Goal: Information Seeking & Learning: Learn about a topic

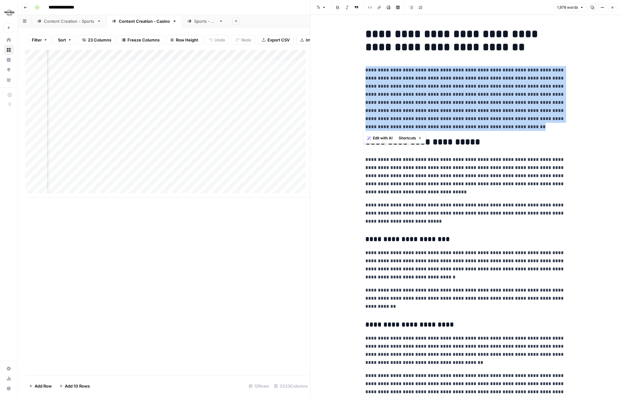
scroll to position [0, 602]
click at [58, 21] on div "Content Creation - Sports" at bounding box center [69, 21] width 51 height 6
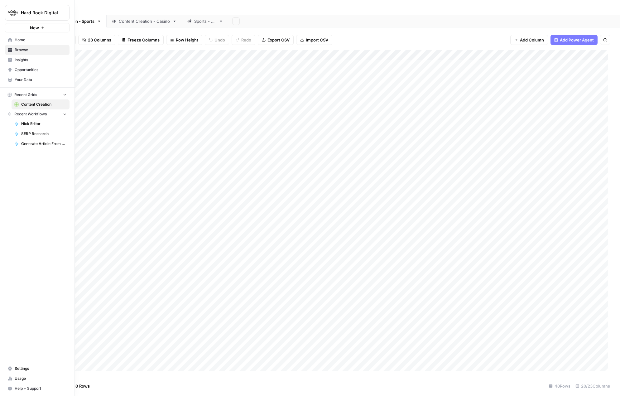
click at [23, 81] on span "Your Data" at bounding box center [41, 80] width 52 height 6
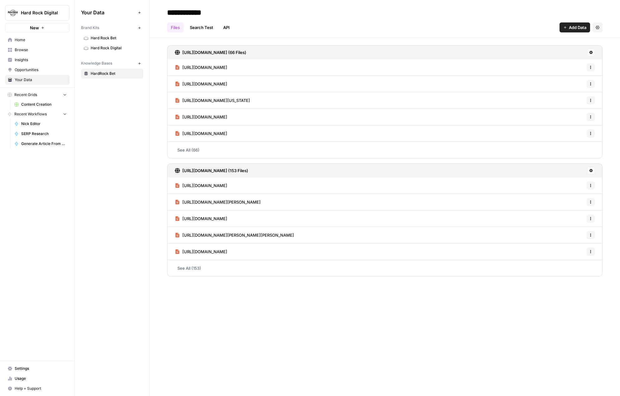
click at [32, 126] on span "Nick Editor" at bounding box center [44, 124] width 46 height 6
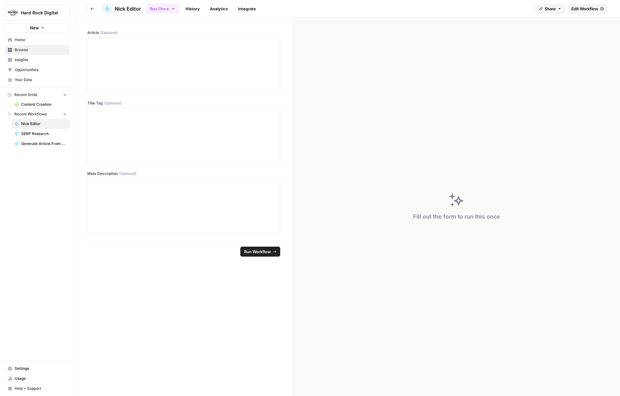
click at [26, 59] on span "Insights" at bounding box center [41, 60] width 52 height 6
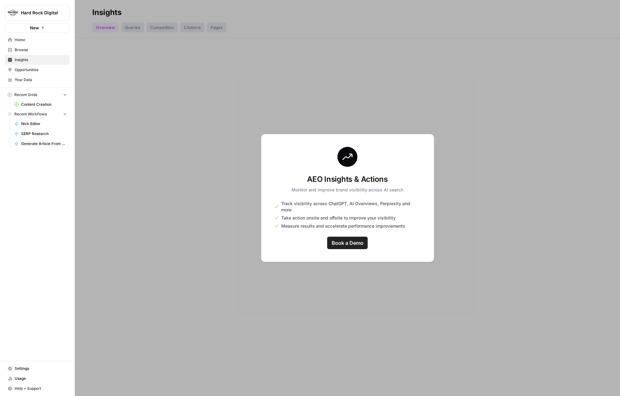
click at [25, 38] on span "Home" at bounding box center [41, 40] width 52 height 6
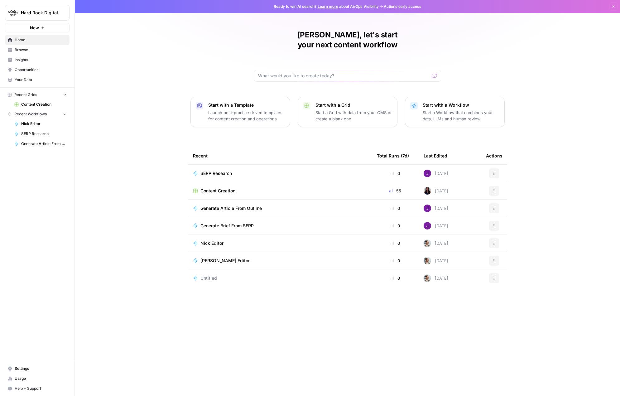
click at [63, 95] on icon "button" at bounding box center [65, 94] width 4 height 4
click at [63, 95] on icon "button" at bounding box center [65, 95] width 4 height 4
click at [23, 49] on span "Browse" at bounding box center [41, 50] width 52 height 6
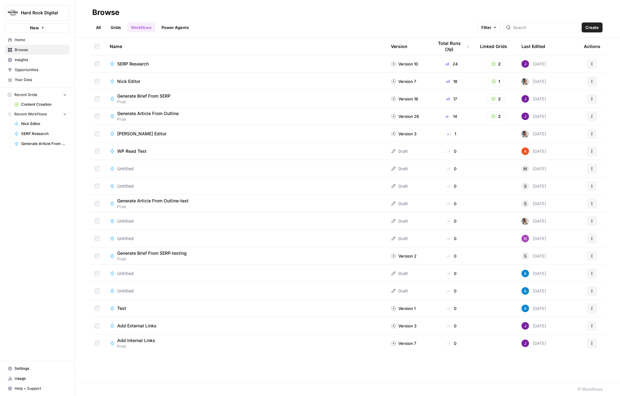
click at [24, 40] on span "Home" at bounding box center [41, 40] width 52 height 6
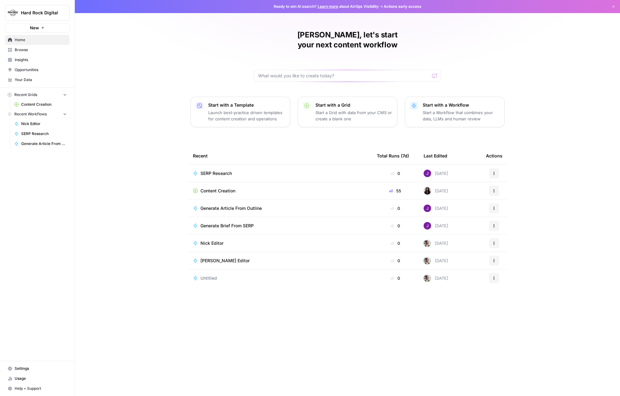
click at [35, 108] on link "Content Creation" at bounding box center [41, 105] width 58 height 10
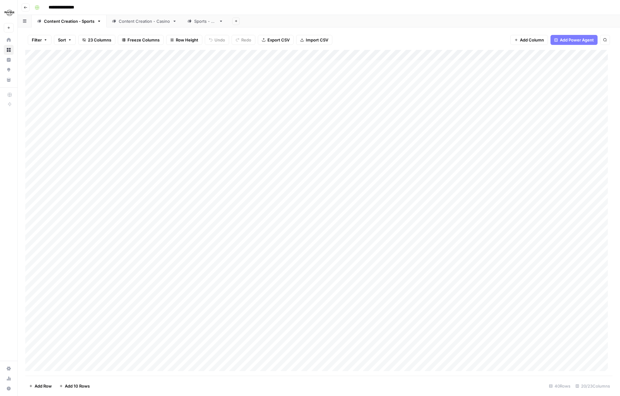
click at [137, 22] on div "Content Creation - Casino" at bounding box center [144, 21] width 51 height 6
click at [194, 248] on div "Add Column" at bounding box center [319, 213] width 588 height 326
click at [174, 22] on icon "button" at bounding box center [175, 21] width 4 height 4
click at [163, 7] on div "**********" at bounding box center [323, 7] width 582 height 10
click at [38, 7] on rect "button" at bounding box center [37, 8] width 4 height 4
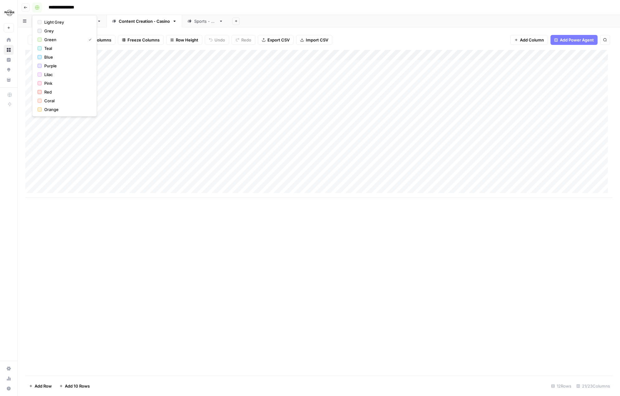
click at [38, 7] on rect "button" at bounding box center [37, 8] width 4 height 4
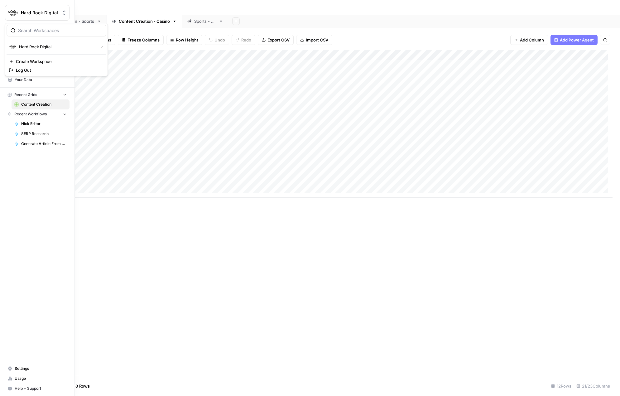
click at [40, 14] on span "Hard Rock Digital" at bounding box center [40, 13] width 38 height 6
click at [39, 180] on div "Hard Rock Digital New Home Browse Insights Opportunities Your Data Recent Grids…" at bounding box center [37, 198] width 75 height 396
click at [30, 69] on span "Opportunities" at bounding box center [41, 70] width 52 height 6
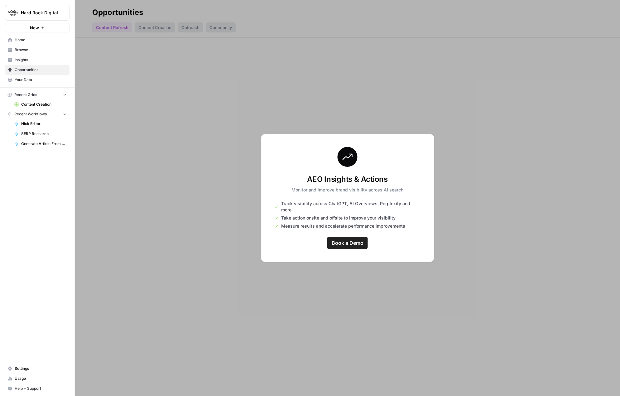
click at [32, 79] on span "Your Data" at bounding box center [41, 80] width 52 height 6
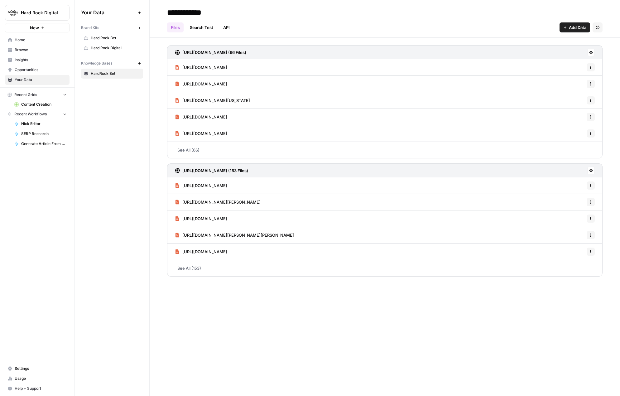
click at [106, 45] on span "Hard Rock Digital" at bounding box center [116, 48] width 50 height 6
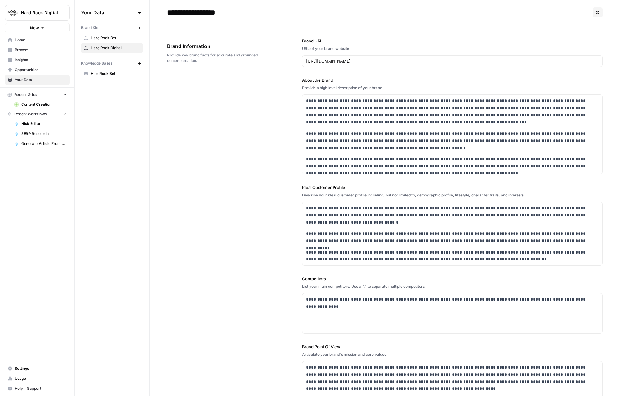
click at [106, 37] on span "Hard Rock Bet" at bounding box center [116, 38] width 50 height 6
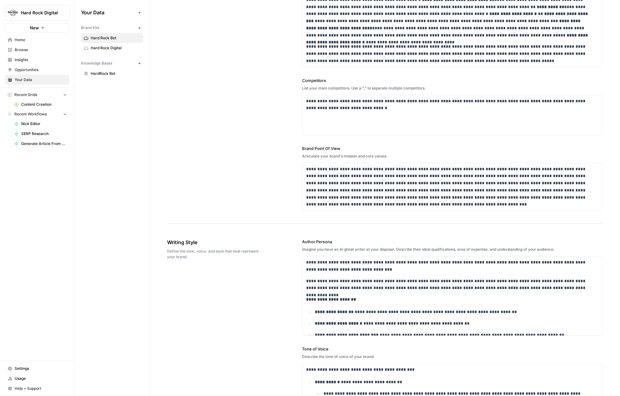
scroll to position [250, 0]
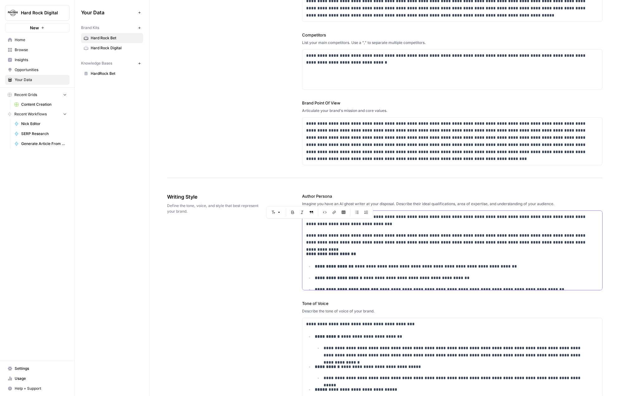
drag, startPoint x: 326, startPoint y: 224, endPoint x: 315, endPoint y: 224, distance: 11.5
click at [315, 224] on p "**********" at bounding box center [448, 220] width 285 height 14
drag, startPoint x: 332, startPoint y: 241, endPoint x: 318, endPoint y: 241, distance: 14.4
click at [318, 241] on p "**********" at bounding box center [448, 239] width 285 height 14
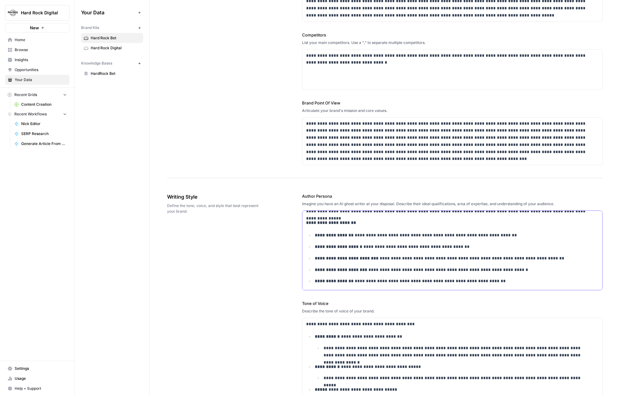
scroll to position [62, 0]
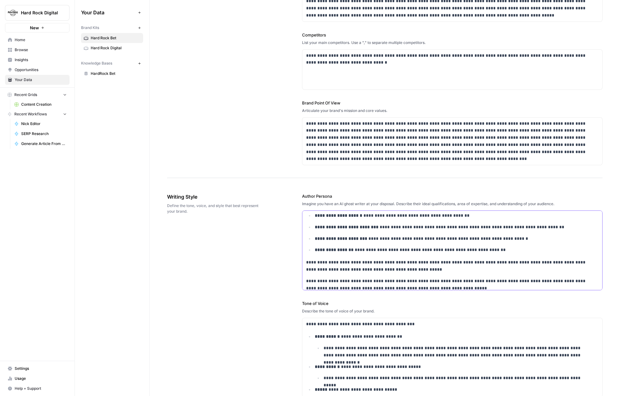
click at [487, 249] on p "**********" at bounding box center [453, 249] width 276 height 7
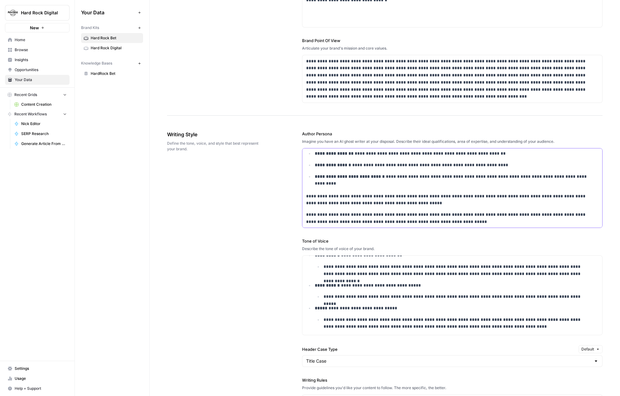
scroll to position [50, 0]
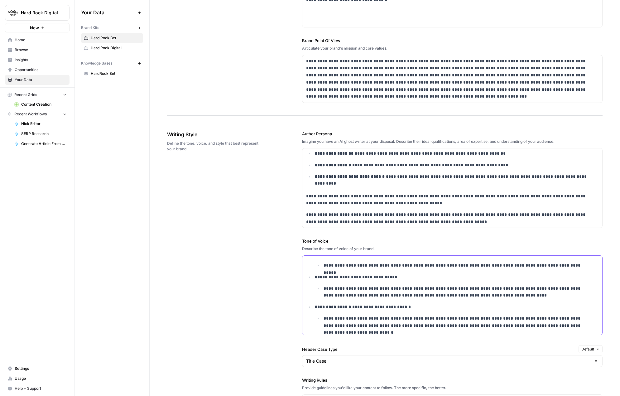
click at [576, 327] on p "**********" at bounding box center [457, 322] width 267 height 14
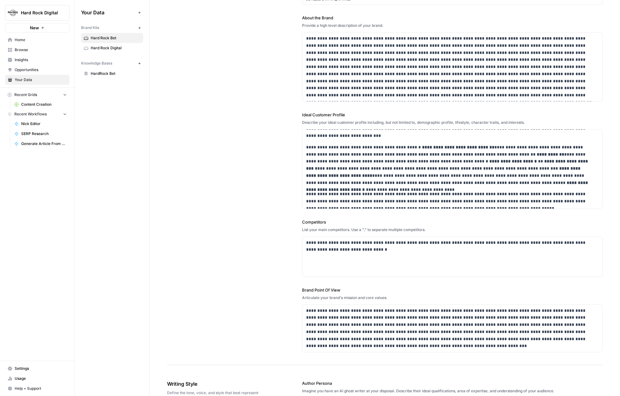
scroll to position [20, 0]
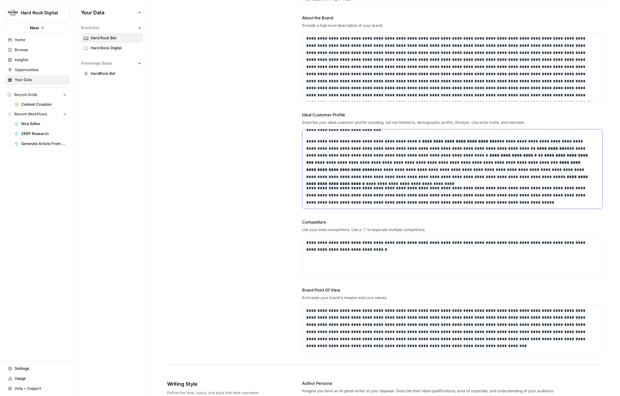
click at [490, 202] on p "**********" at bounding box center [448, 195] width 285 height 21
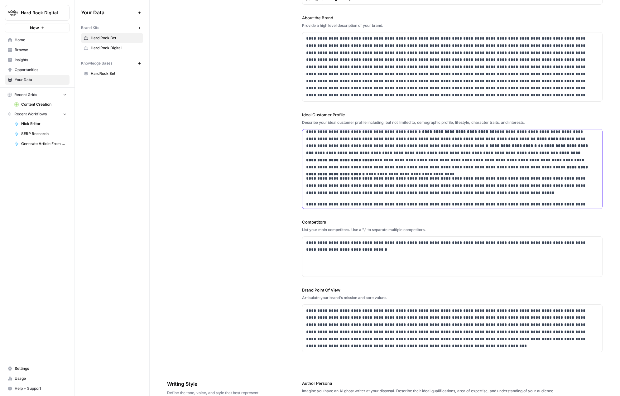
scroll to position [36, 0]
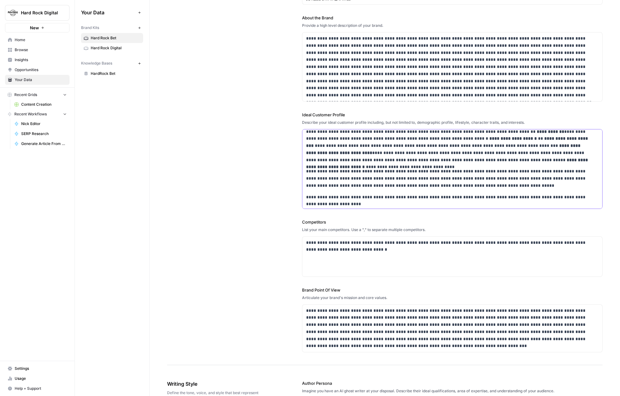
click at [339, 204] on p "**********" at bounding box center [448, 201] width 285 height 14
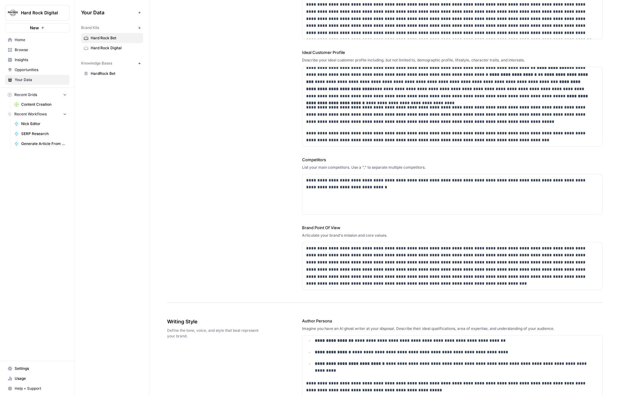
scroll to position [156, 0]
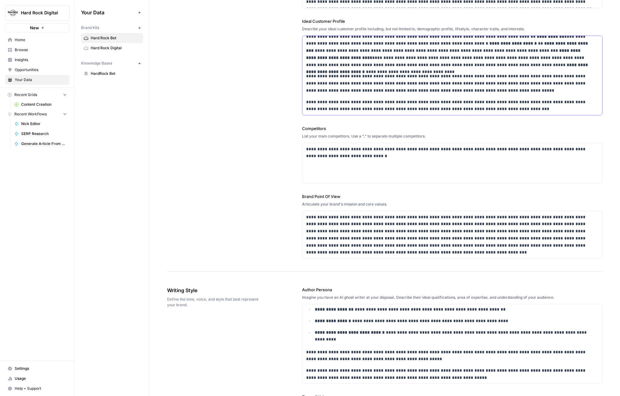
click at [502, 109] on p "**********" at bounding box center [448, 106] width 285 height 14
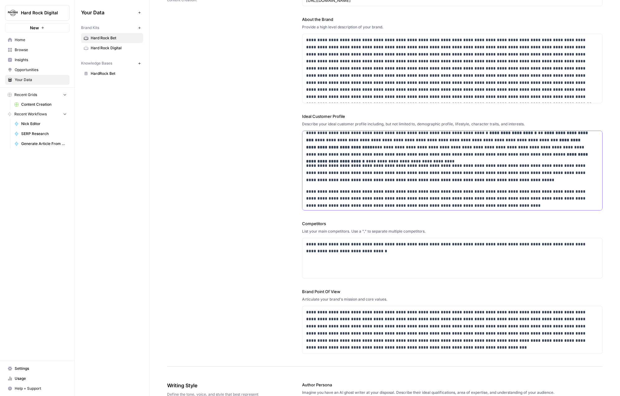
scroll to position [0, 0]
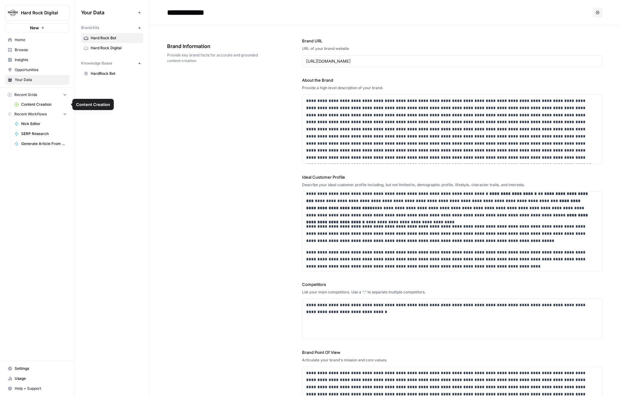
click at [32, 104] on span "Content Creation" at bounding box center [44, 105] width 46 height 6
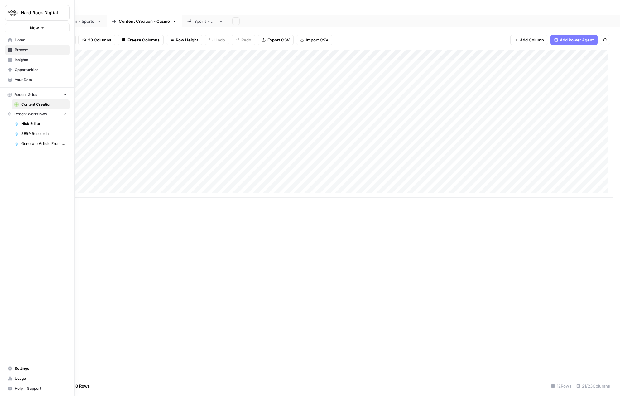
click at [13, 42] on link "Home" at bounding box center [37, 40] width 65 height 10
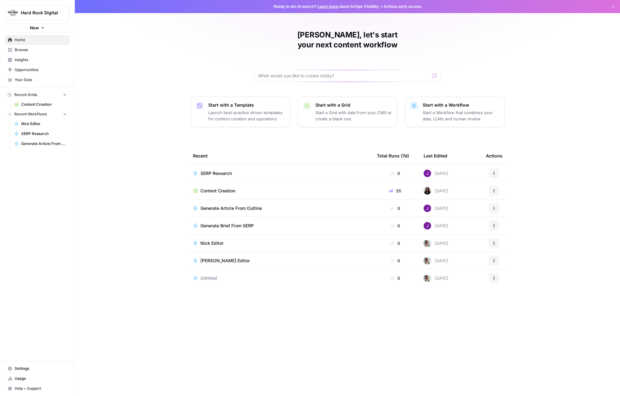
click at [31, 105] on span "Content Creation" at bounding box center [44, 105] width 46 height 6
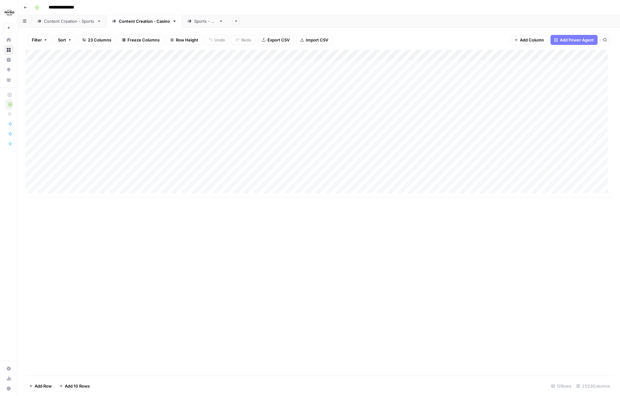
click at [174, 23] on icon "button" at bounding box center [175, 21] width 4 height 4
click at [159, 22] on div "Content Creation - Casino" at bounding box center [144, 21] width 51 height 6
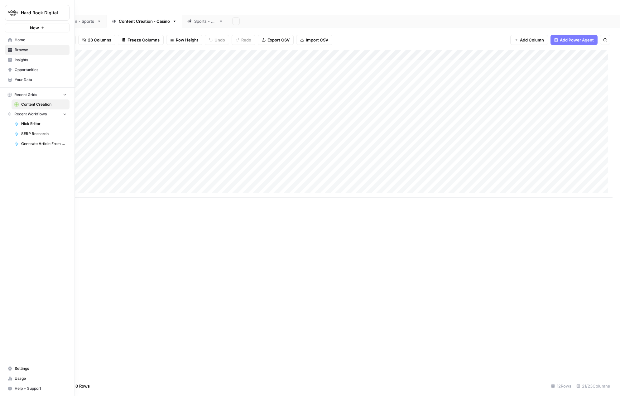
click at [18, 60] on span "Insights" at bounding box center [41, 60] width 52 height 6
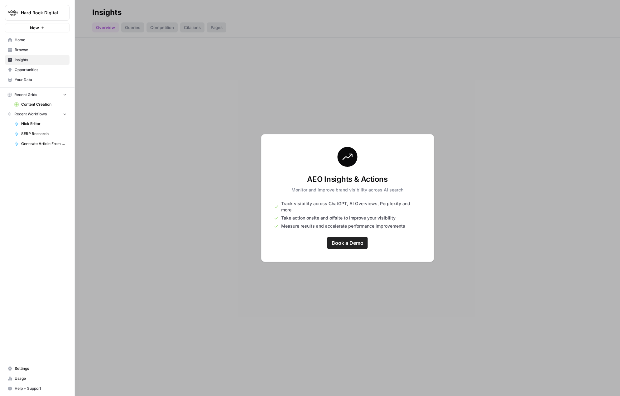
click at [20, 68] on span "Opportunities" at bounding box center [41, 70] width 52 height 6
click at [22, 39] on span "Home" at bounding box center [41, 40] width 52 height 6
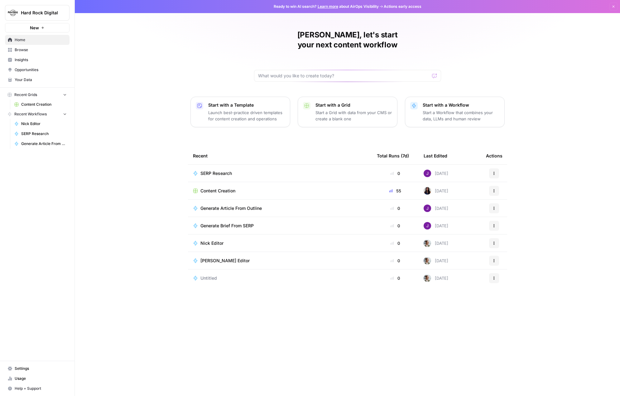
click at [31, 40] on span "Home" at bounding box center [41, 40] width 52 height 6
click at [31, 52] on span "Browse" at bounding box center [41, 50] width 52 height 6
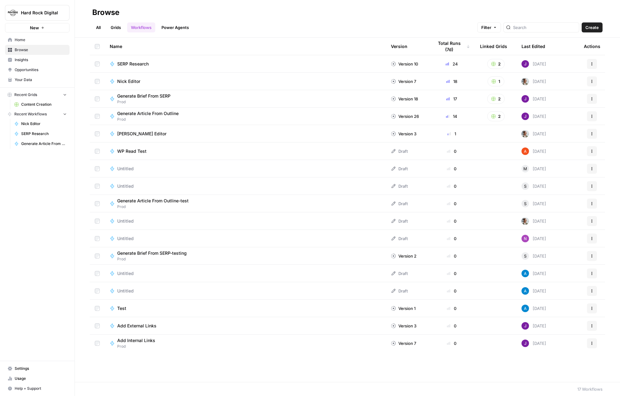
click at [31, 60] on span "Insights" at bounding box center [41, 60] width 52 height 6
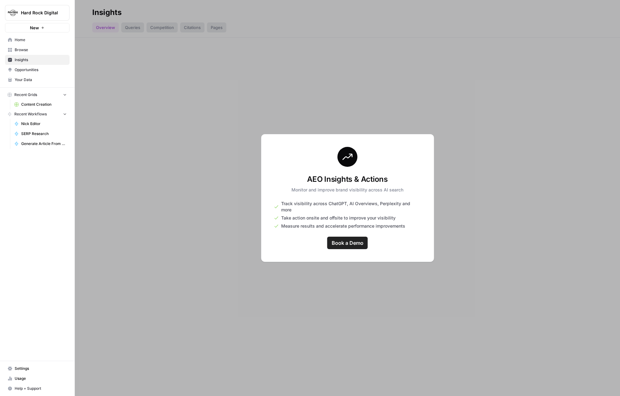
click at [32, 72] on span "Opportunities" at bounding box center [41, 70] width 52 height 6
click at [30, 80] on span "Your Data" at bounding box center [41, 80] width 52 height 6
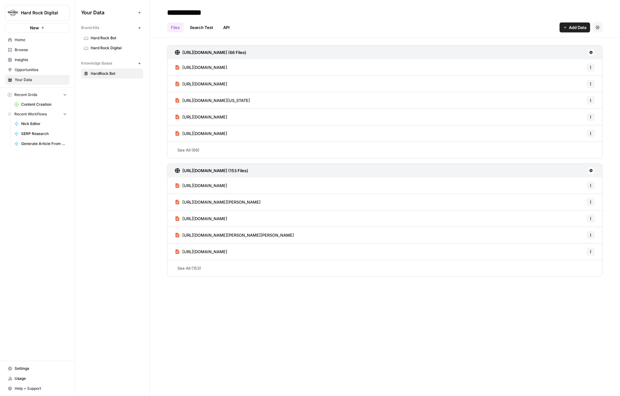
click at [53, 95] on button "Recent Grids" at bounding box center [37, 94] width 65 height 9
click at [42, 105] on span "Content Creation" at bounding box center [44, 105] width 46 height 6
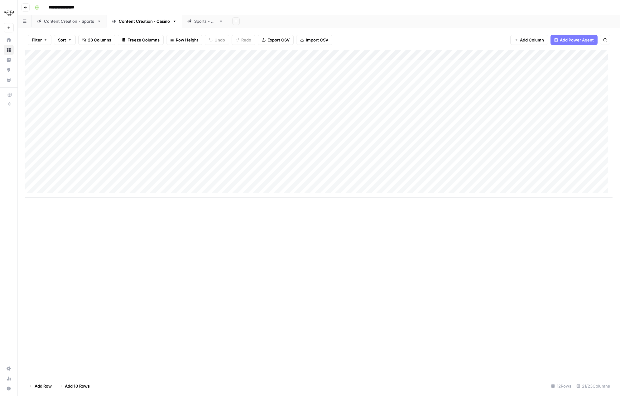
click at [105, 66] on div "Add Column" at bounding box center [319, 124] width 588 height 148
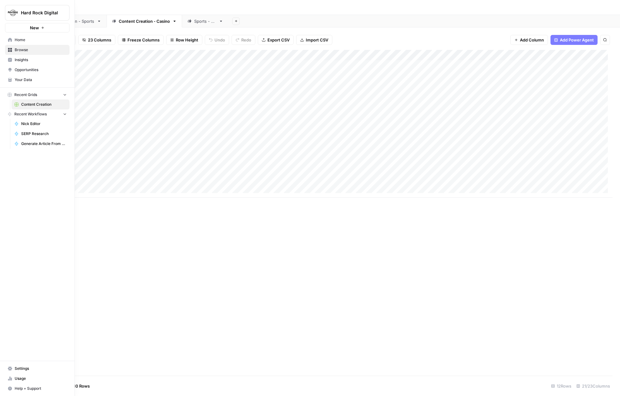
click at [20, 38] on span "Home" at bounding box center [41, 40] width 52 height 6
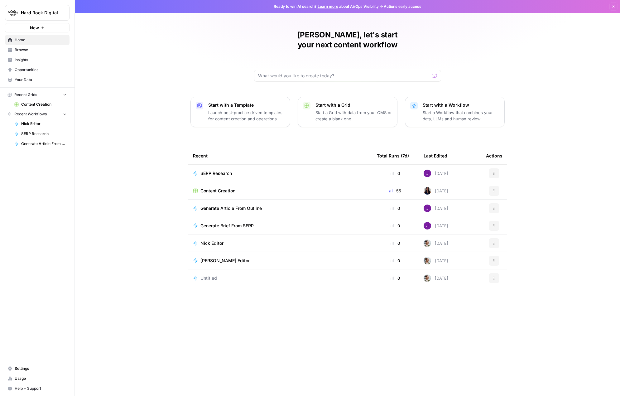
click at [252, 109] on p "Launch best-practice driven templates for content creation and operations" at bounding box center [246, 115] width 77 height 12
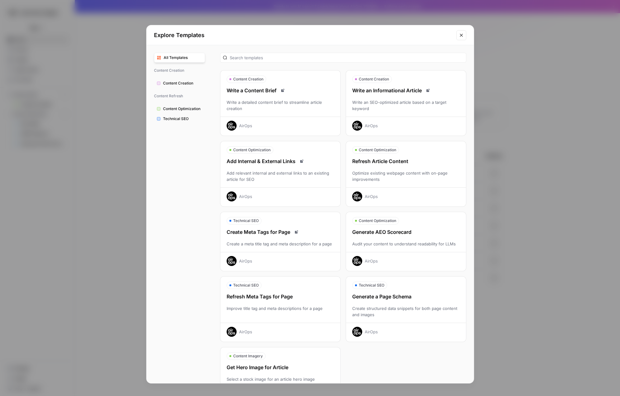
click at [461, 36] on icon "Close modal" at bounding box center [461, 35] width 5 height 5
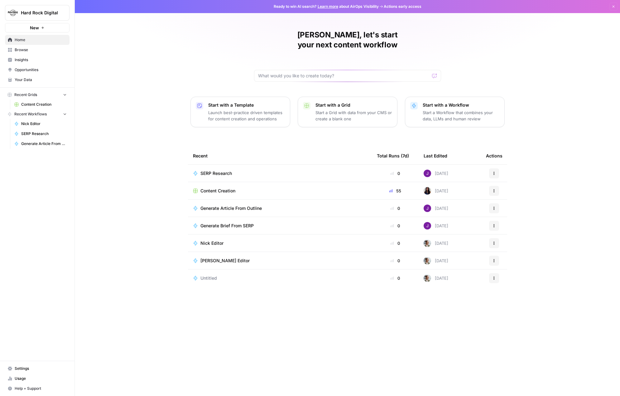
click at [218, 170] on span "SERP Research" at bounding box center [217, 173] width 32 height 6
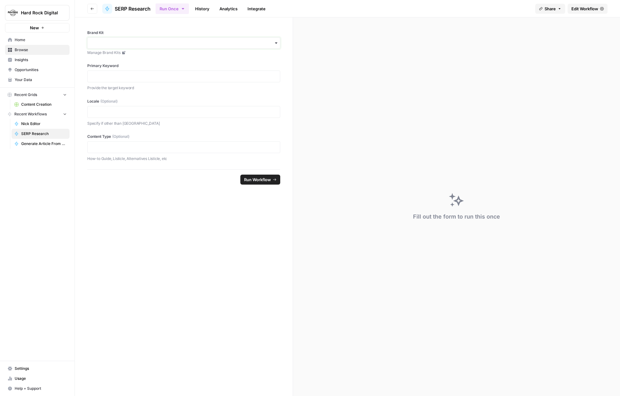
click at [169, 46] on input "Brand Kit" at bounding box center [183, 43] width 185 height 6
click at [172, 61] on div "Hard Rock Bet" at bounding box center [184, 60] width 192 height 12
click at [204, 7] on link "History" at bounding box center [203, 9] width 22 height 10
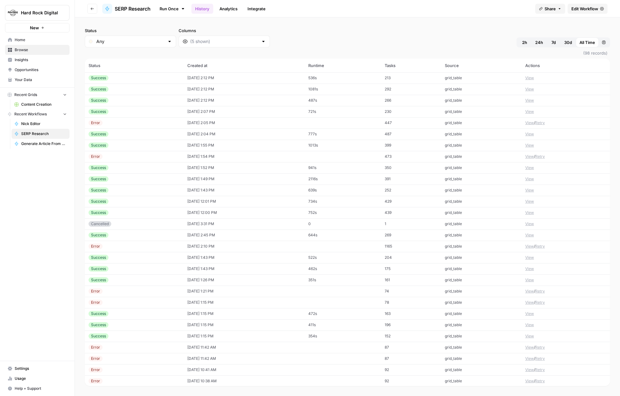
click at [222, 7] on link "Analytics" at bounding box center [229, 9] width 26 height 10
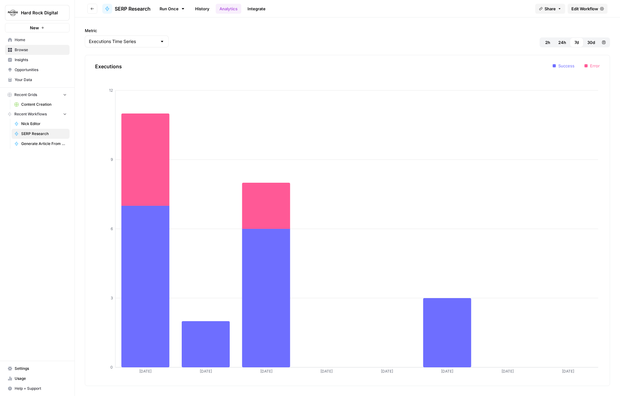
click at [92, 9] on icon "button" at bounding box center [92, 8] width 3 height 2
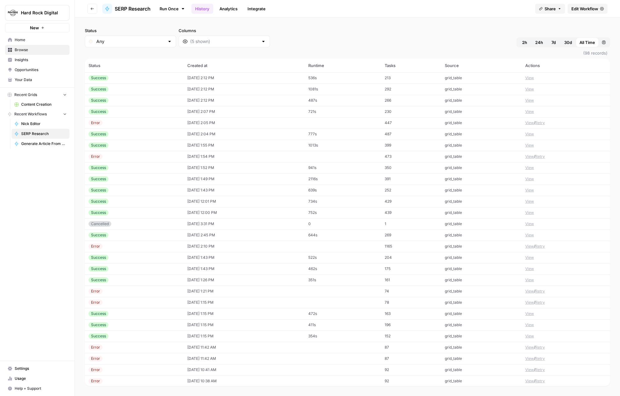
click at [92, 9] on icon "button" at bounding box center [92, 8] width 3 height 2
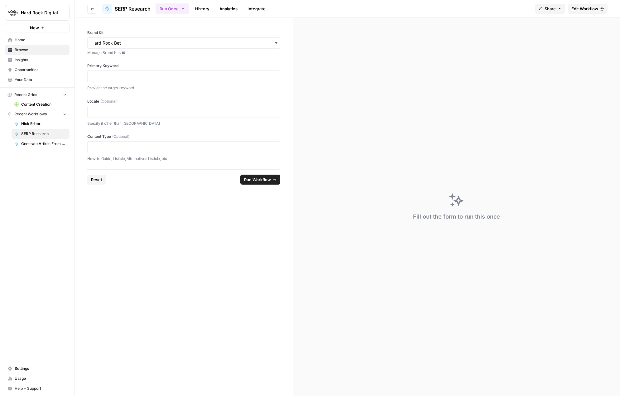
click at [92, 9] on icon "button" at bounding box center [92, 8] width 3 height 2
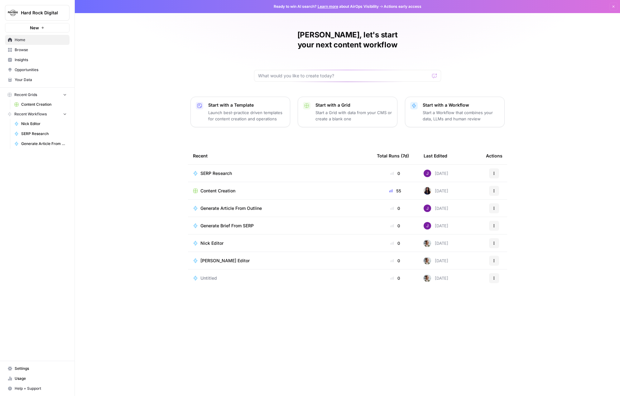
click at [39, 41] on span "Home" at bounding box center [41, 40] width 52 height 6
click at [47, 51] on span "Browse" at bounding box center [41, 50] width 52 height 6
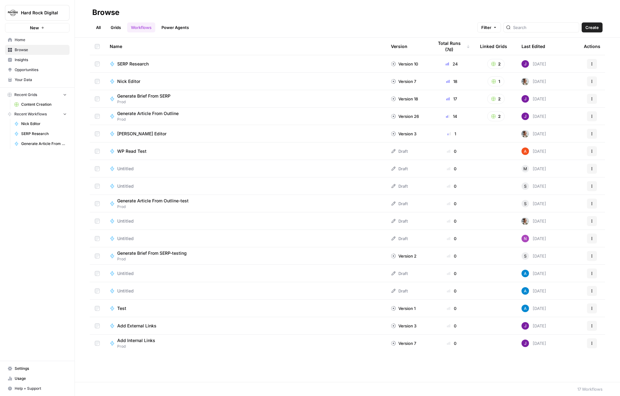
click at [117, 28] on link "Grids" at bounding box center [116, 27] width 18 height 10
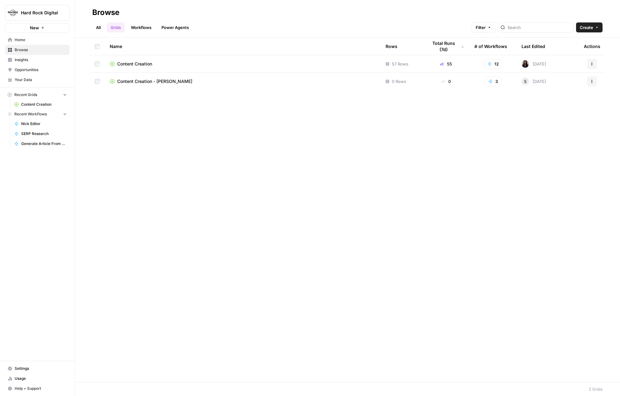
click at [167, 25] on link "Power Agents" at bounding box center [175, 27] width 35 height 10
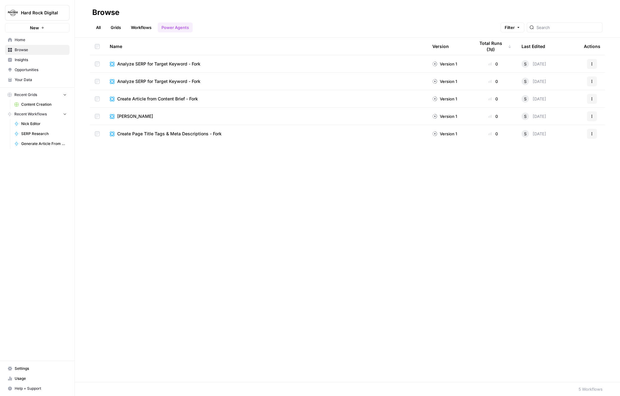
click at [99, 30] on link "All" at bounding box center [98, 27] width 12 height 10
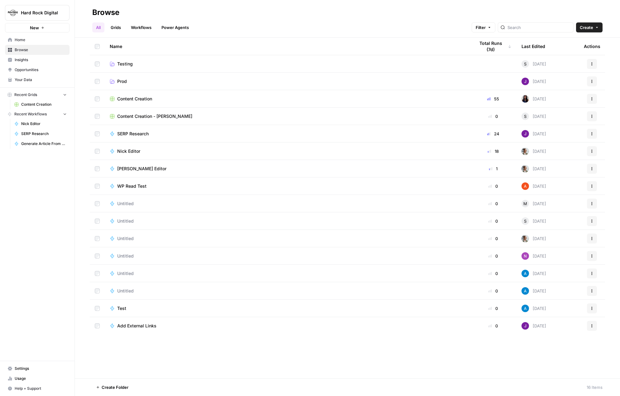
click at [41, 57] on span "Insights" at bounding box center [41, 60] width 52 height 6
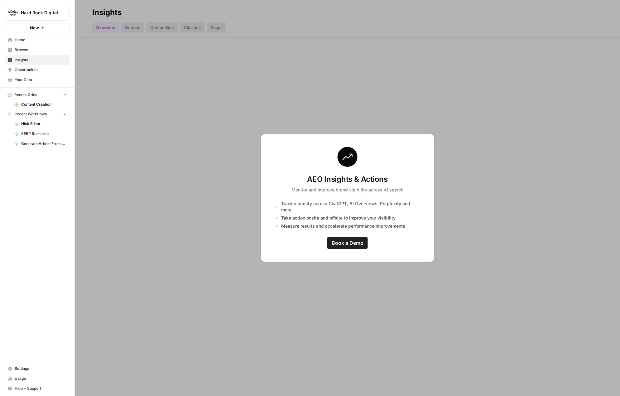
click at [41, 67] on span "Opportunities" at bounding box center [41, 70] width 52 height 6
click at [40, 78] on span "Your Data" at bounding box center [41, 80] width 52 height 6
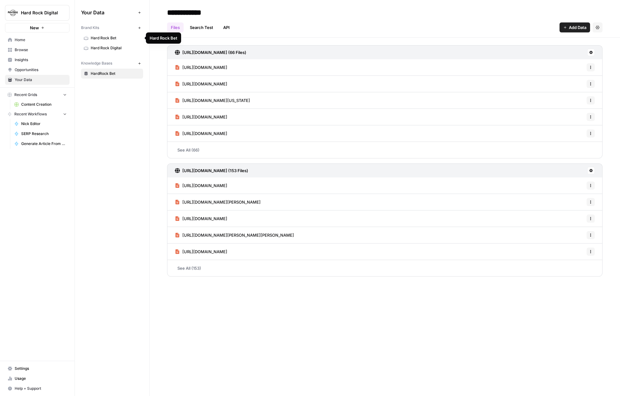
click at [99, 39] on span "Hard Rock Bet" at bounding box center [116, 38] width 50 height 6
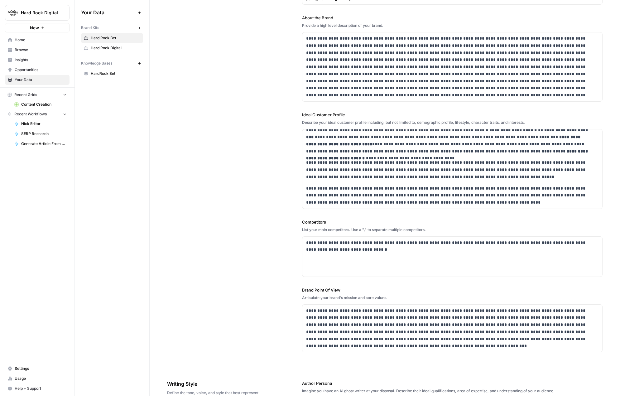
scroll to position [94, 0]
